Goal: Information Seeking & Learning: Learn about a topic

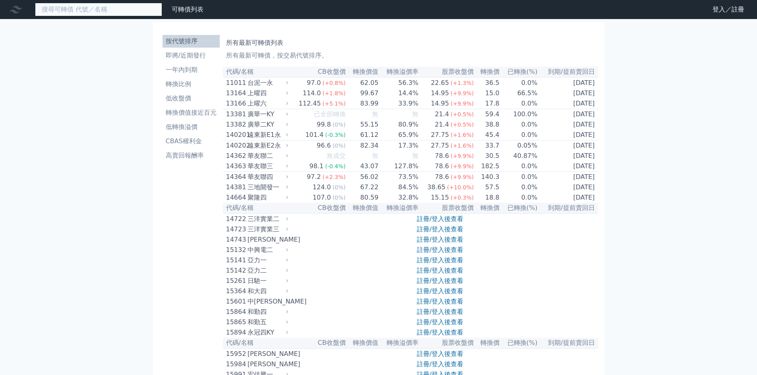
click at [104, 8] on input at bounding box center [98, 10] width 127 height 14
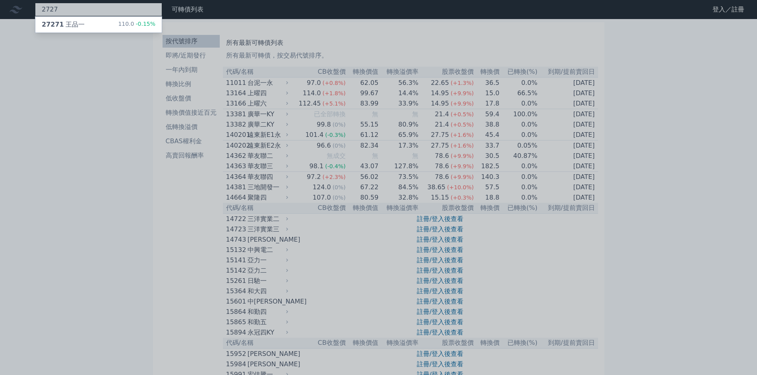
type input "2727"
click at [112, 21] on div "27271 [PERSON_NAME] 110.0 -0.15%" at bounding box center [98, 25] width 126 height 16
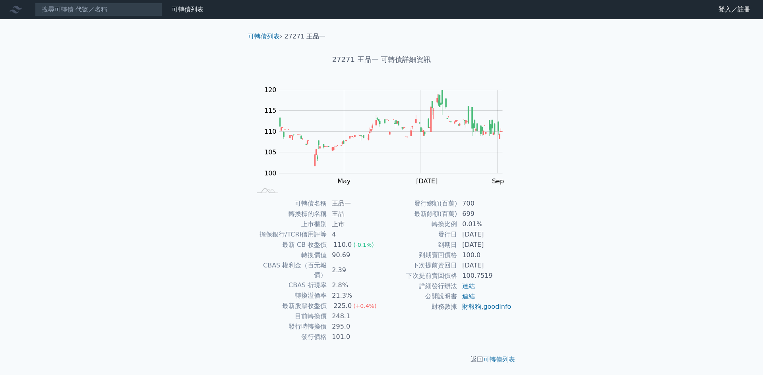
click at [100, 17] on nav "可轉債列表 財務數據 可轉債列表 財務數據 登入／註冊 登入／註冊" at bounding box center [381, 9] width 763 height 19
click at [105, 11] on input at bounding box center [98, 10] width 127 height 14
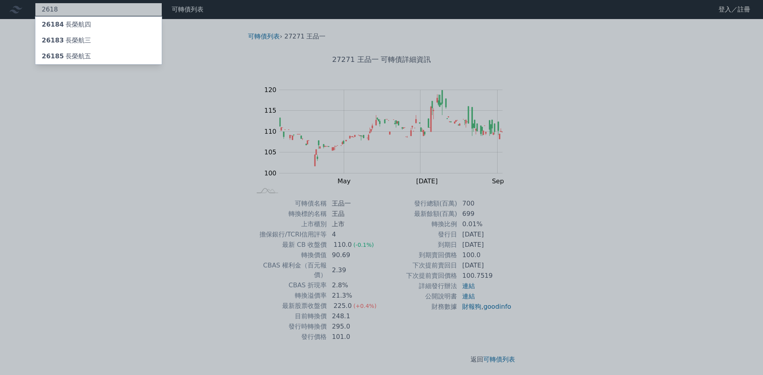
type input "2618"
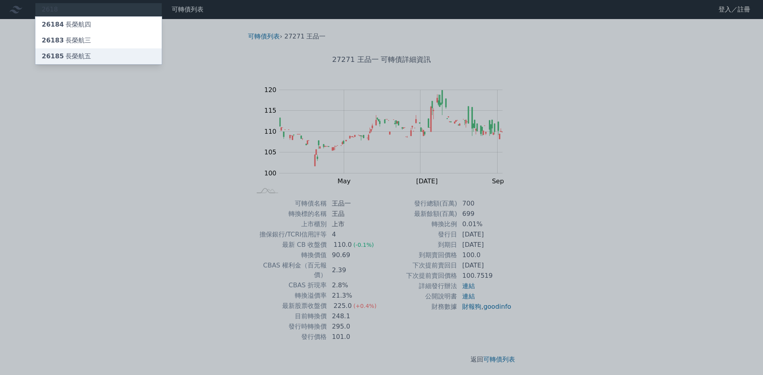
click at [75, 54] on div "26185 長榮航五" at bounding box center [66, 57] width 49 height 10
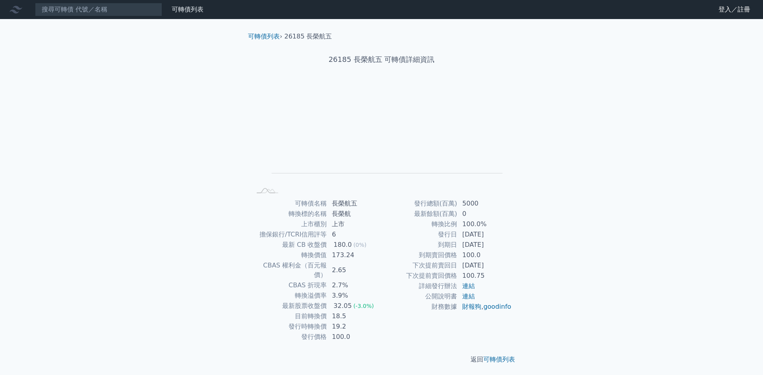
click at [462, 270] on td "[DATE]" at bounding box center [484, 266] width 54 height 10
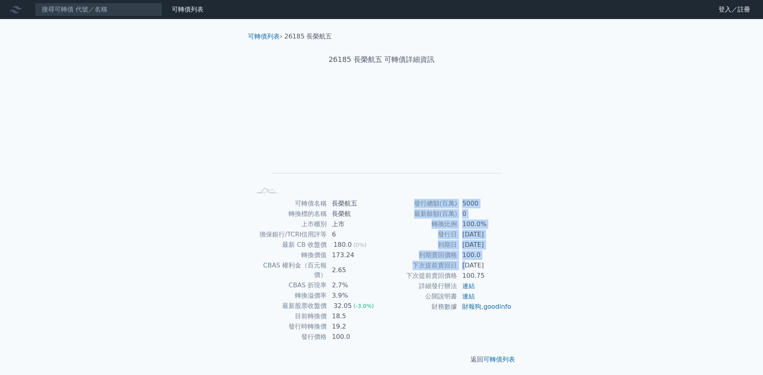
drag, startPoint x: 464, startPoint y: 265, endPoint x: 540, endPoint y: 265, distance: 75.5
click at [531, 264] on div "可轉債列表 › 26185 長榮航五 26185 長榮航五 可轉債詳細資訊 Zoom Out L L Chart created using amCharts…" at bounding box center [381, 198] width 305 height 358
click at [556, 273] on div "可轉債列表 財務數據 可轉債列表 財務數據 登入／註冊 登入／註冊 可轉債列表 › 26185 長榮航五 26185 長榮航五 可轉債詳細資訊 Zoom Ou…" at bounding box center [381, 188] width 763 height 377
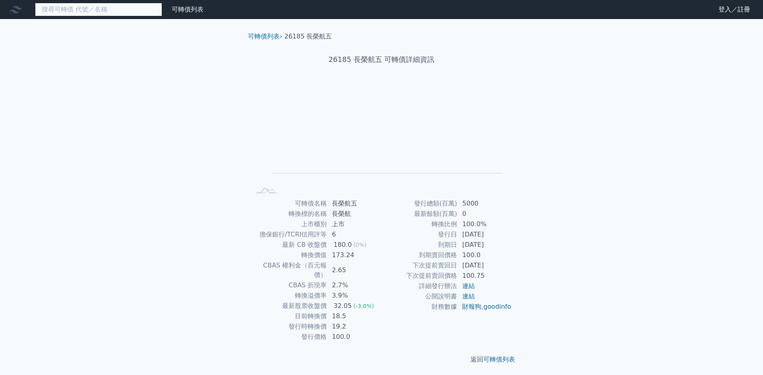
click at [110, 3] on input at bounding box center [98, 10] width 127 height 14
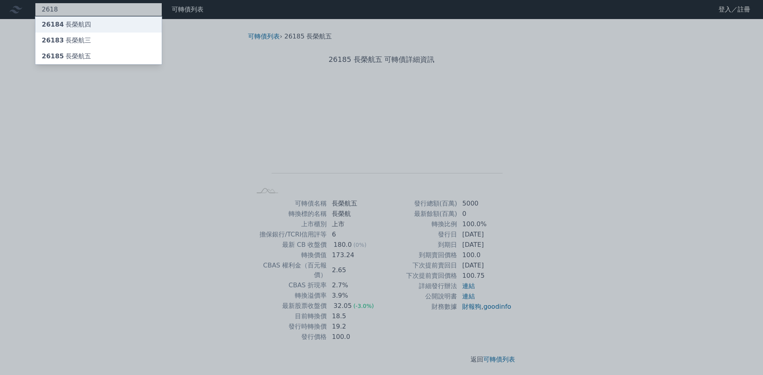
type input "2618"
click at [103, 19] on div "26184 長榮航四" at bounding box center [98, 25] width 126 height 16
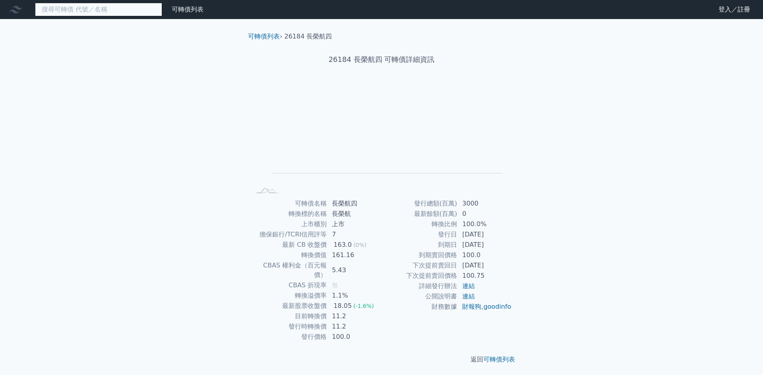
click at [144, 9] on input at bounding box center [98, 10] width 127 height 14
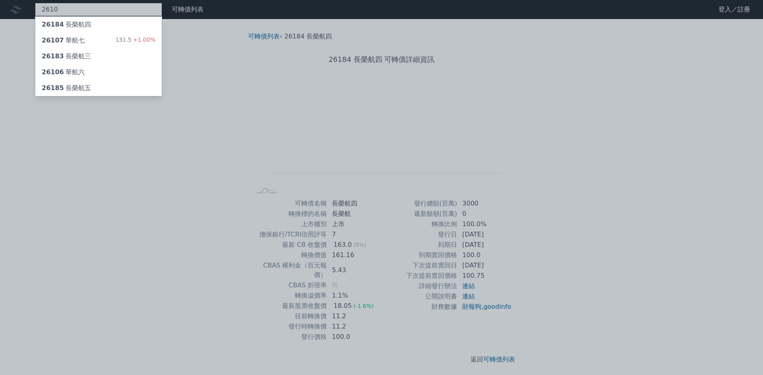
type input "2610"
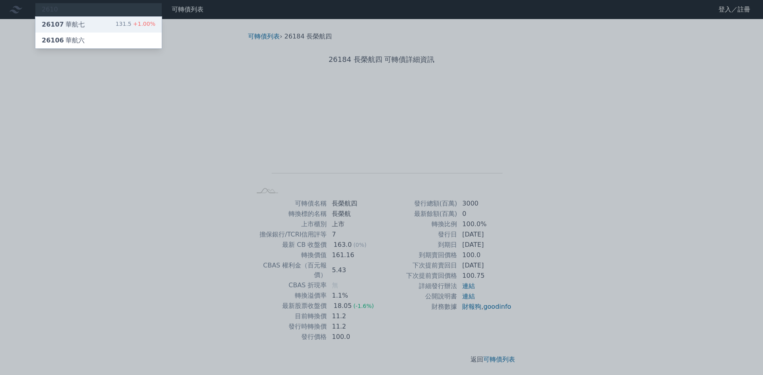
click at [91, 20] on div "26107 華航七 131.5 +1.00%" at bounding box center [98, 25] width 126 height 16
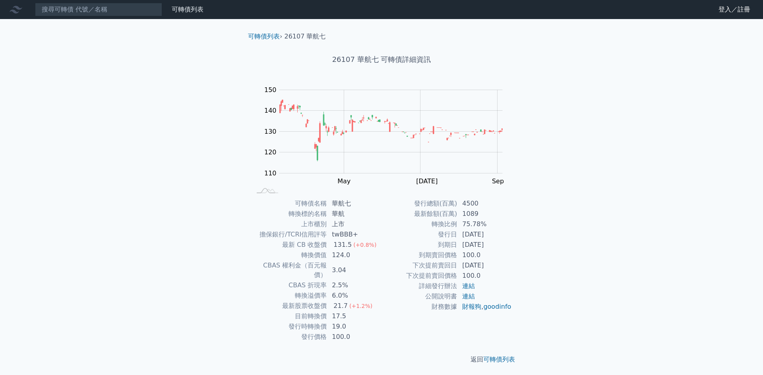
click at [559, 234] on div "可轉債列表 財務數據 可轉債列表 財務數據 登入／註冊 登入／註冊 可轉債列表 › 26107 華航七 26107 華航七 可轉債詳細資訊 Zoom Out …" at bounding box center [381, 188] width 763 height 377
